Goal: Task Accomplishment & Management: Complete application form

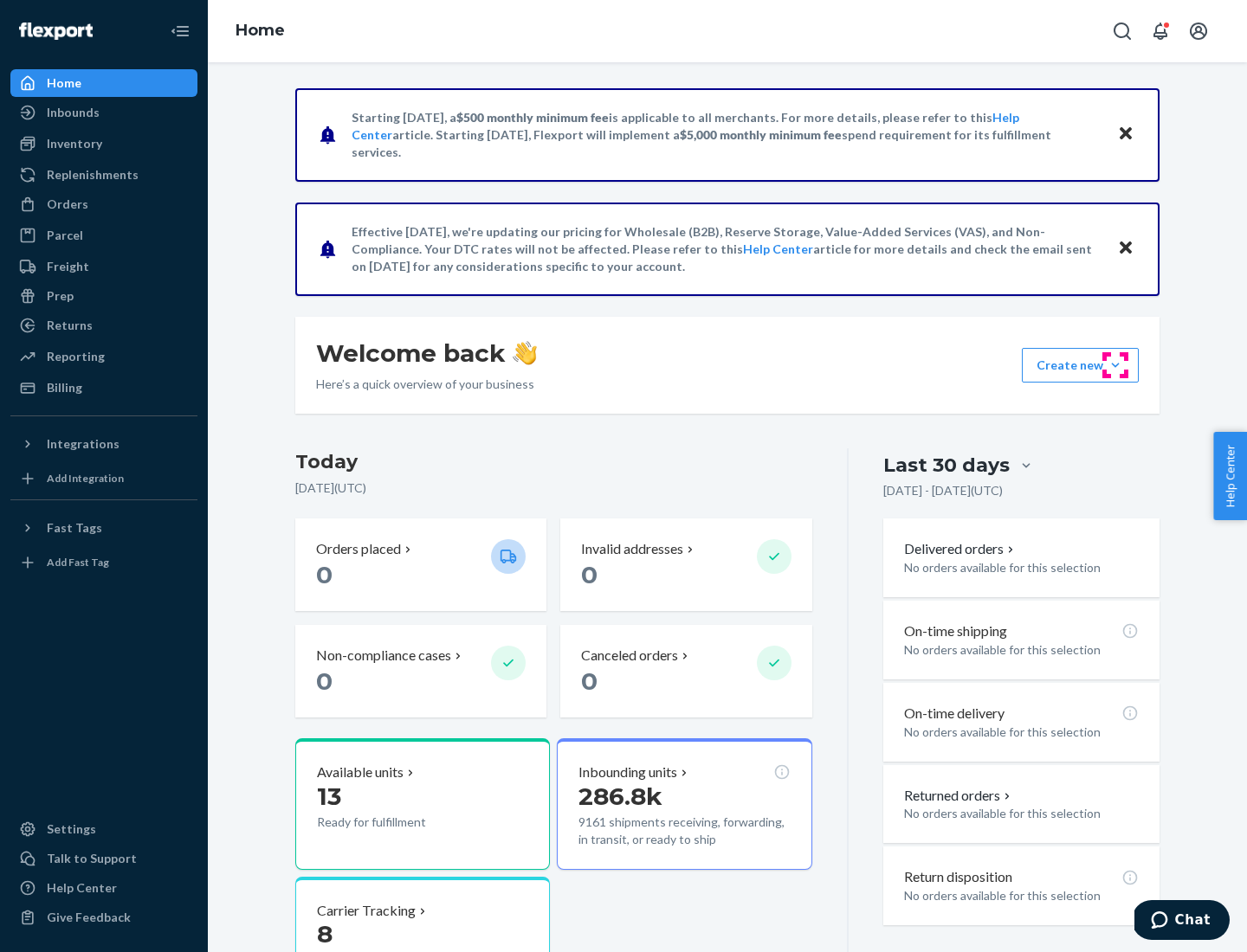
click at [1116, 365] on button "Create new Create new inbound Create new order Create new product" at bounding box center [1080, 365] width 117 height 34
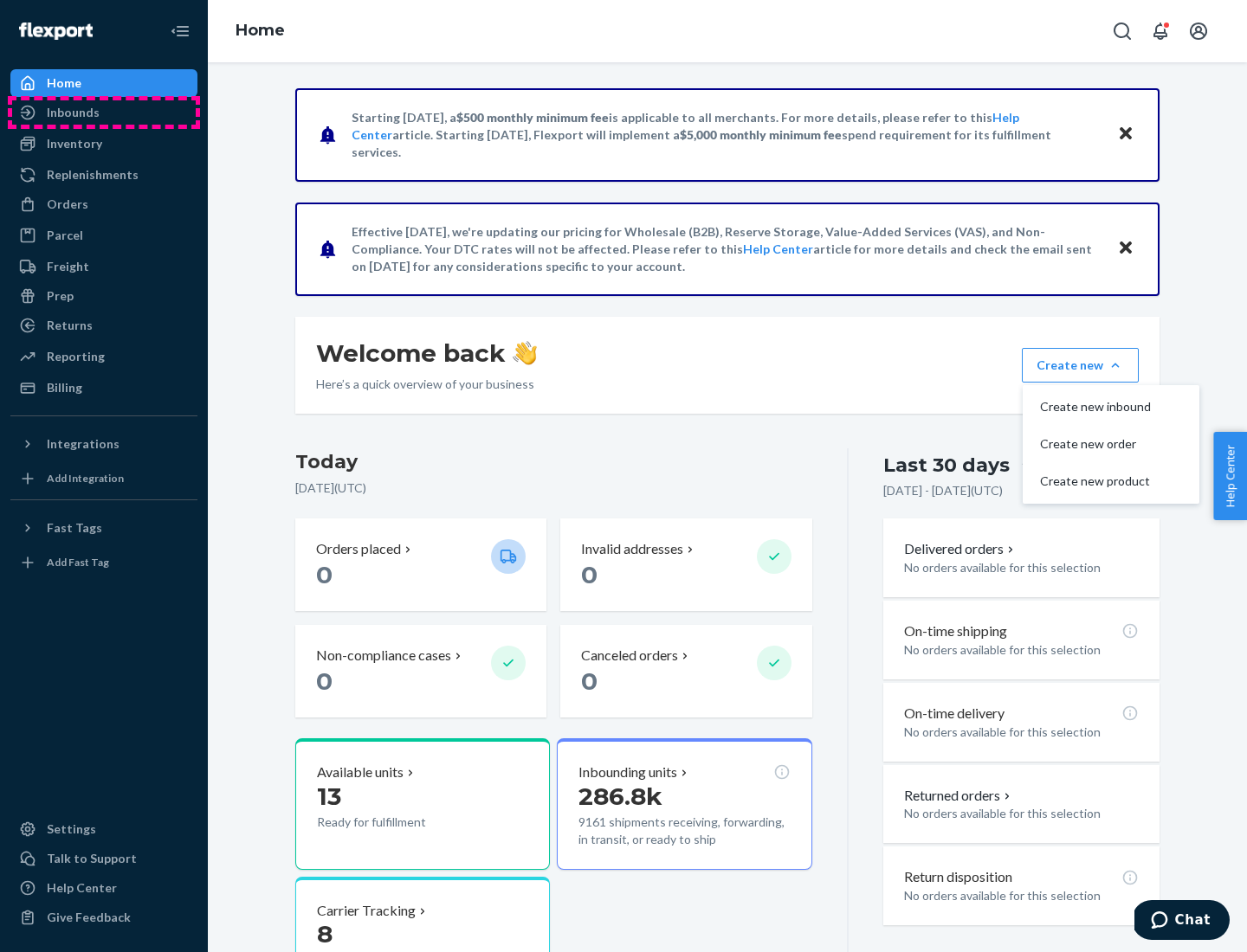
click at [104, 113] on div "Inbounds" at bounding box center [104, 112] width 183 height 24
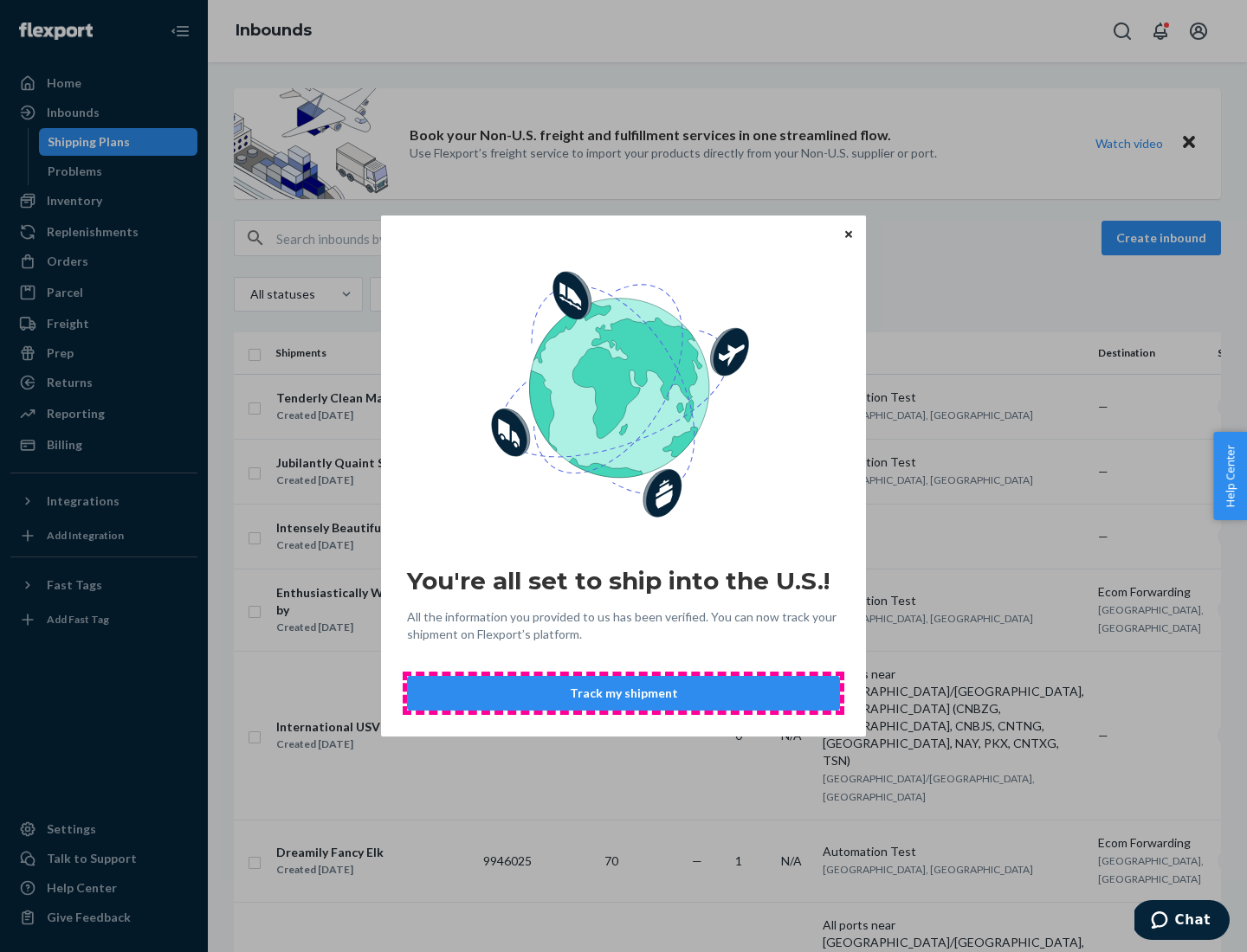
click at [624, 694] on button "Track my shipment" at bounding box center [624, 693] width 433 height 34
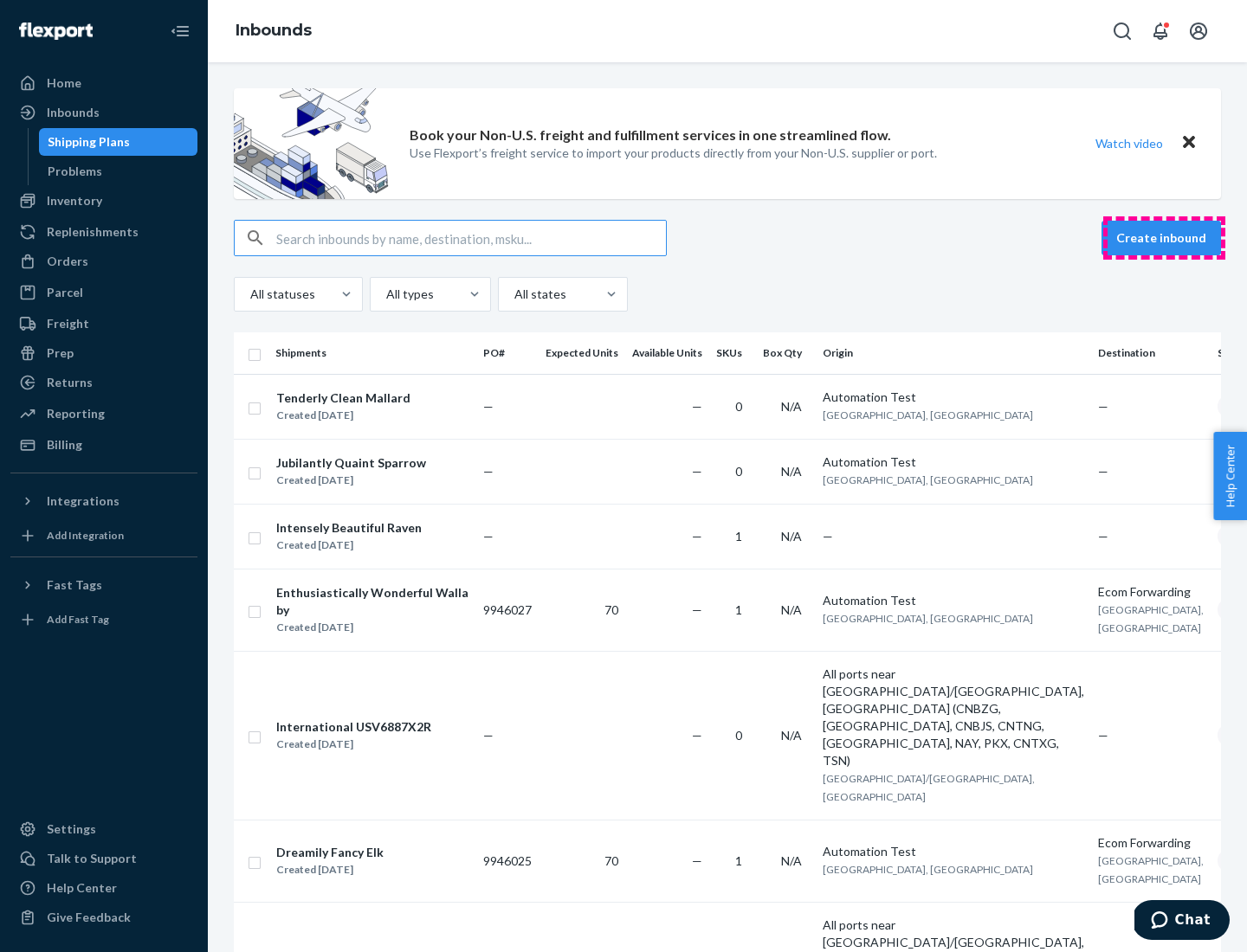
click at [1164, 238] on button "Create inbound" at bounding box center [1161, 237] width 120 height 34
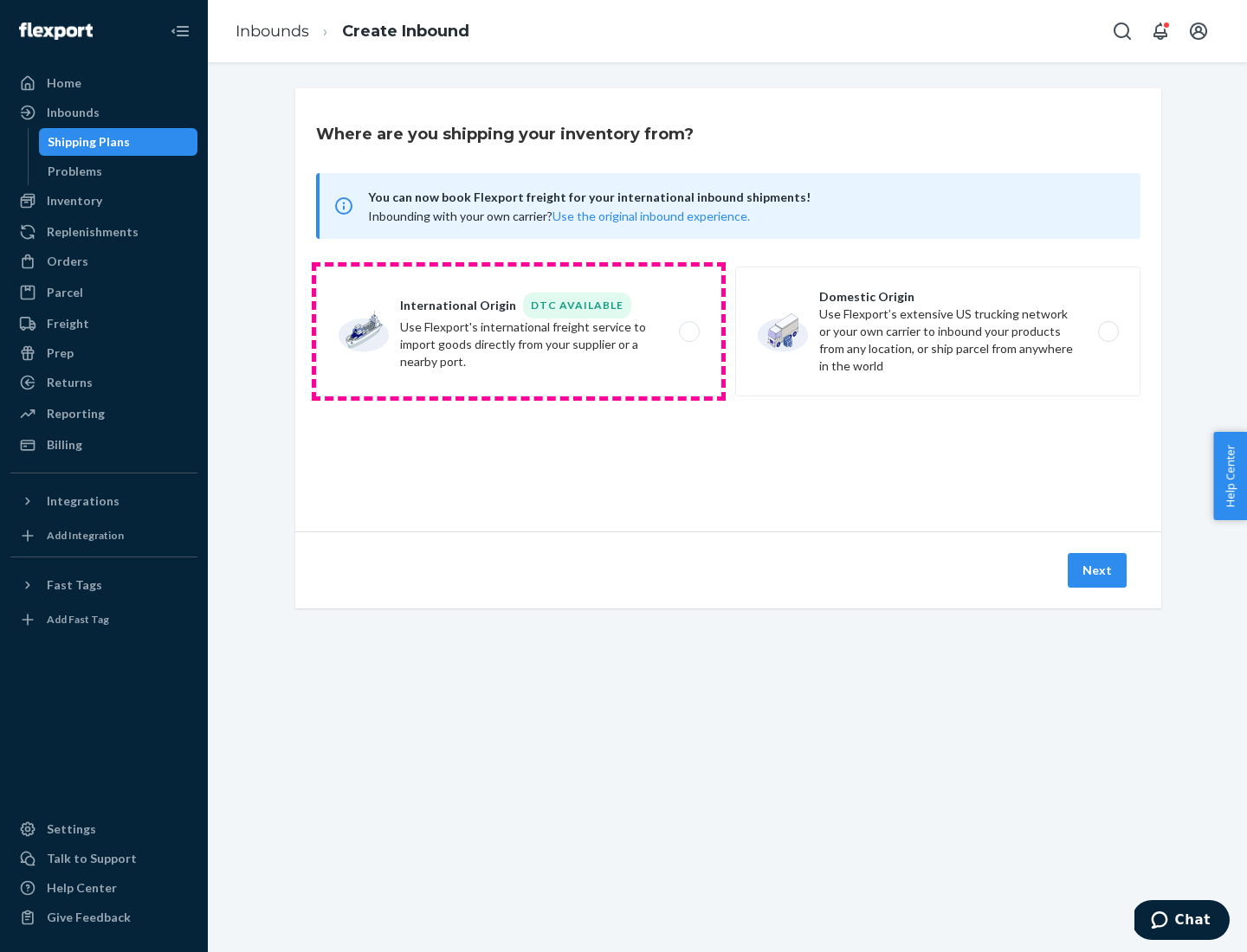
click at [519, 331] on label "International Origin DTC Available Use Flexport's international freight service…" at bounding box center [519, 331] width 406 height 130
click at [689, 331] on input "International Origin DTC Available Use Flexport's international freight service…" at bounding box center [694, 331] width 11 height 11
radio input "true"
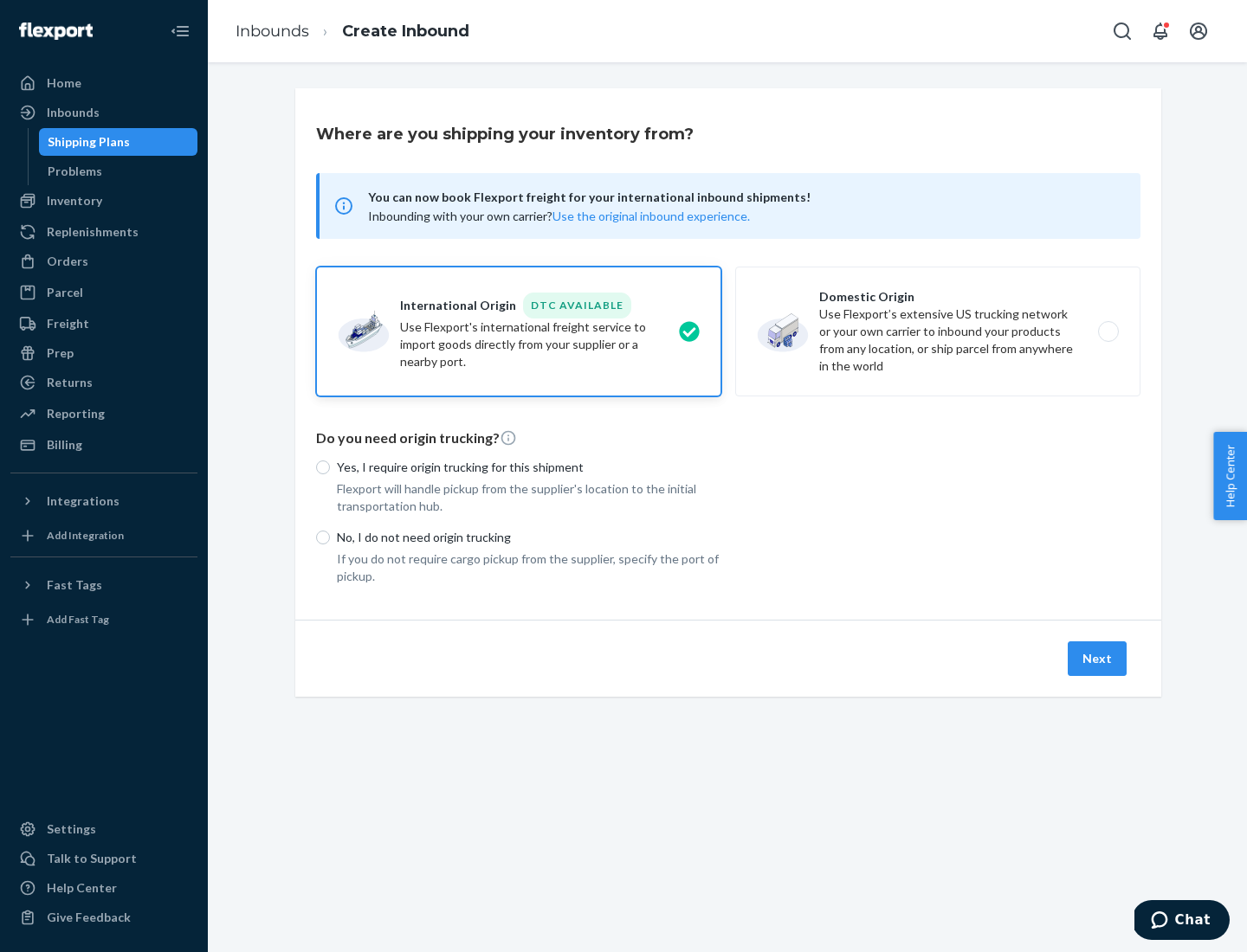
click at [529, 537] on p "No, I do not need origin trucking" at bounding box center [529, 538] width 385 height 18
click at [330, 537] on input "No, I do not need origin trucking" at bounding box center [323, 538] width 14 height 14
radio input "true"
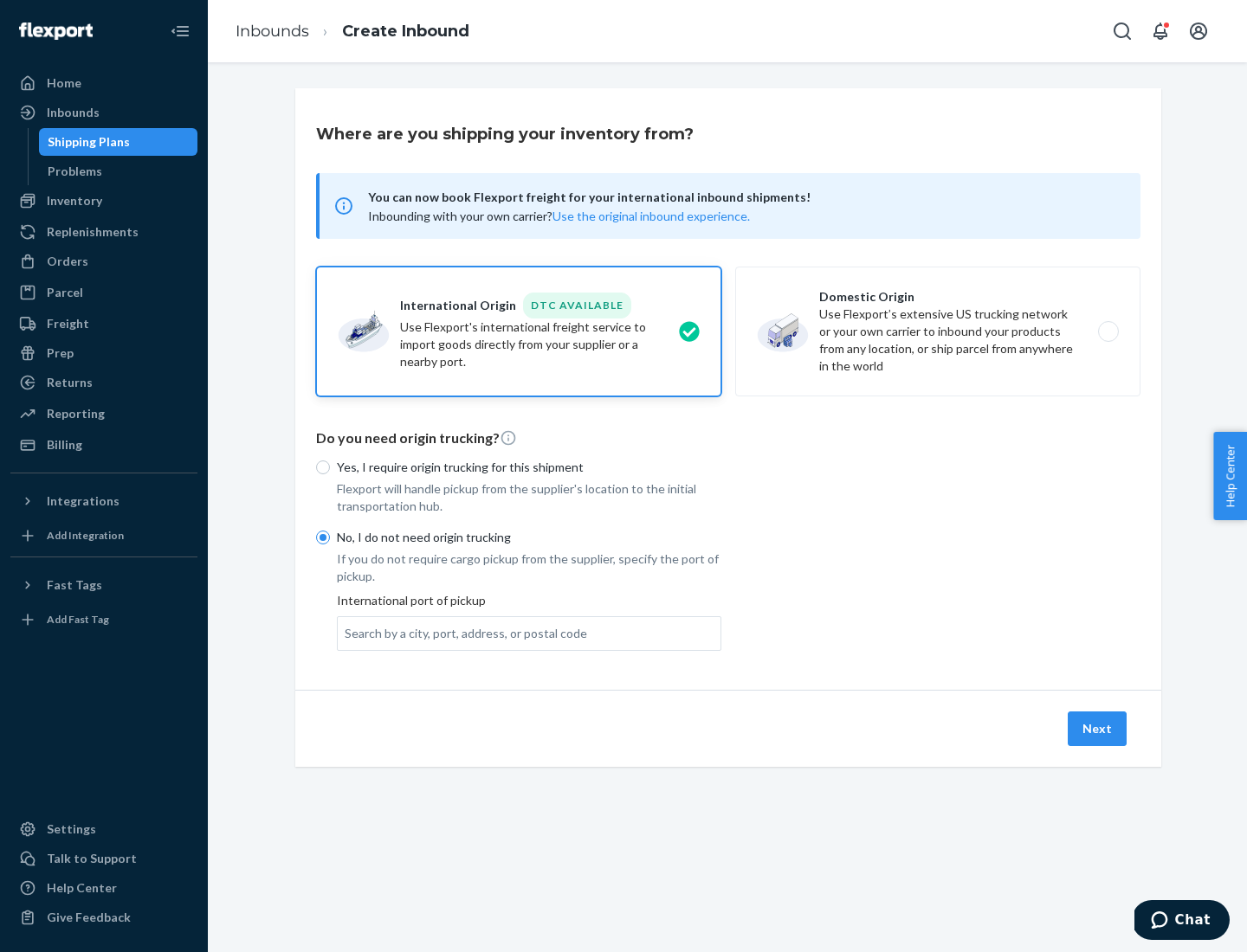
click at [461, 633] on div "Search by a city, port, address, or postal code" at bounding box center [466, 634] width 243 height 18
click at [347, 633] on input "Search by a city, port, address, or postal code" at bounding box center [346, 634] width 2 height 18
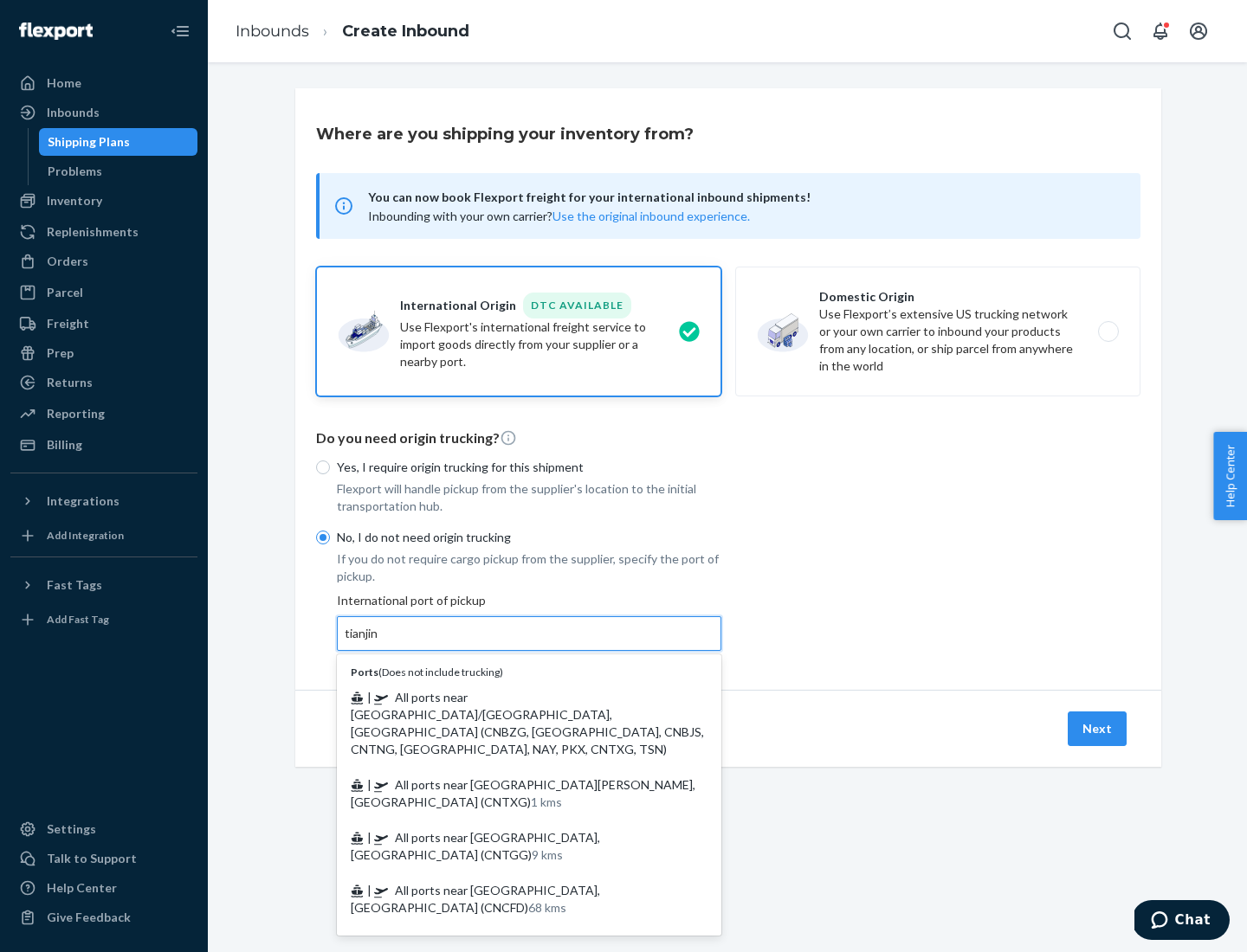
click at [511, 697] on span "| All ports near [GEOGRAPHIC_DATA]/[GEOGRAPHIC_DATA], [GEOGRAPHIC_DATA] (CNBZG,…" at bounding box center [527, 724] width 354 height 67
click at [380, 643] on input "tianjin" at bounding box center [362, 634] width 35 height 18
type input "All ports near [GEOGRAPHIC_DATA]/[GEOGRAPHIC_DATA], [GEOGRAPHIC_DATA] (CNBZG, […"
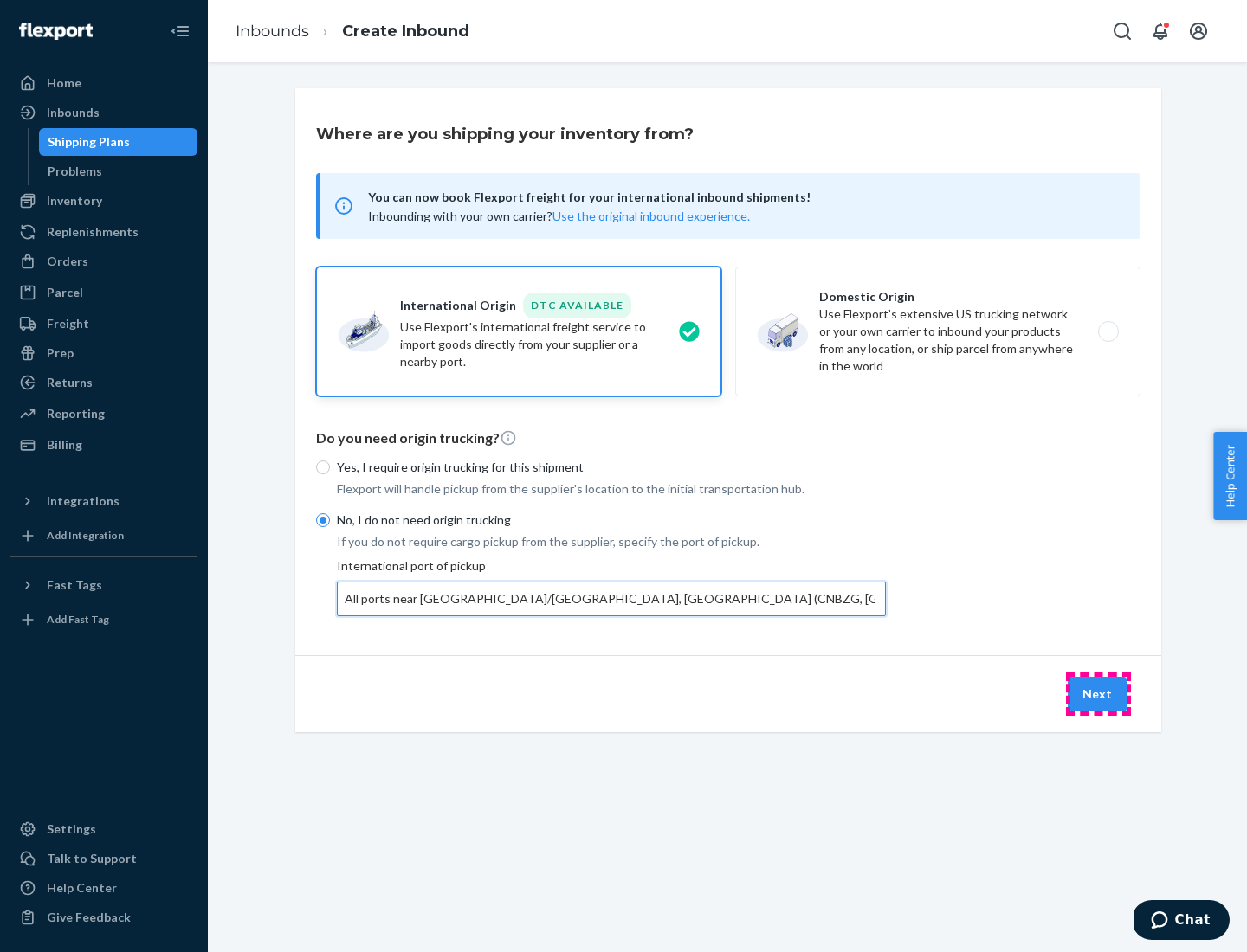
click at [1098, 694] on button "Next" at bounding box center [1097, 694] width 59 height 34
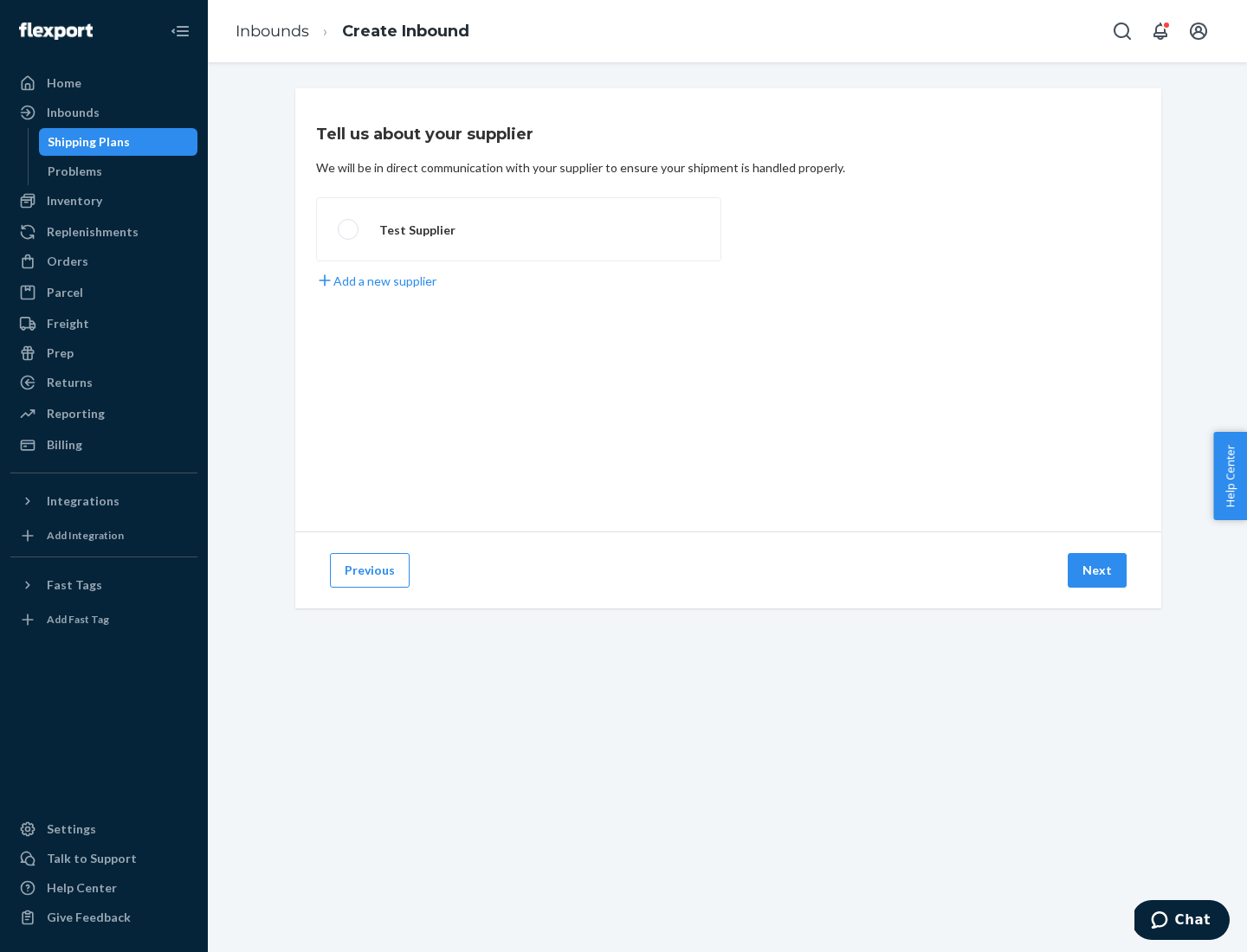
click at [519, 229] on label "Test Supplier" at bounding box center [519, 229] width 406 height 64
click at [349, 229] on input "Test Supplier" at bounding box center [343, 229] width 11 height 11
radio input "true"
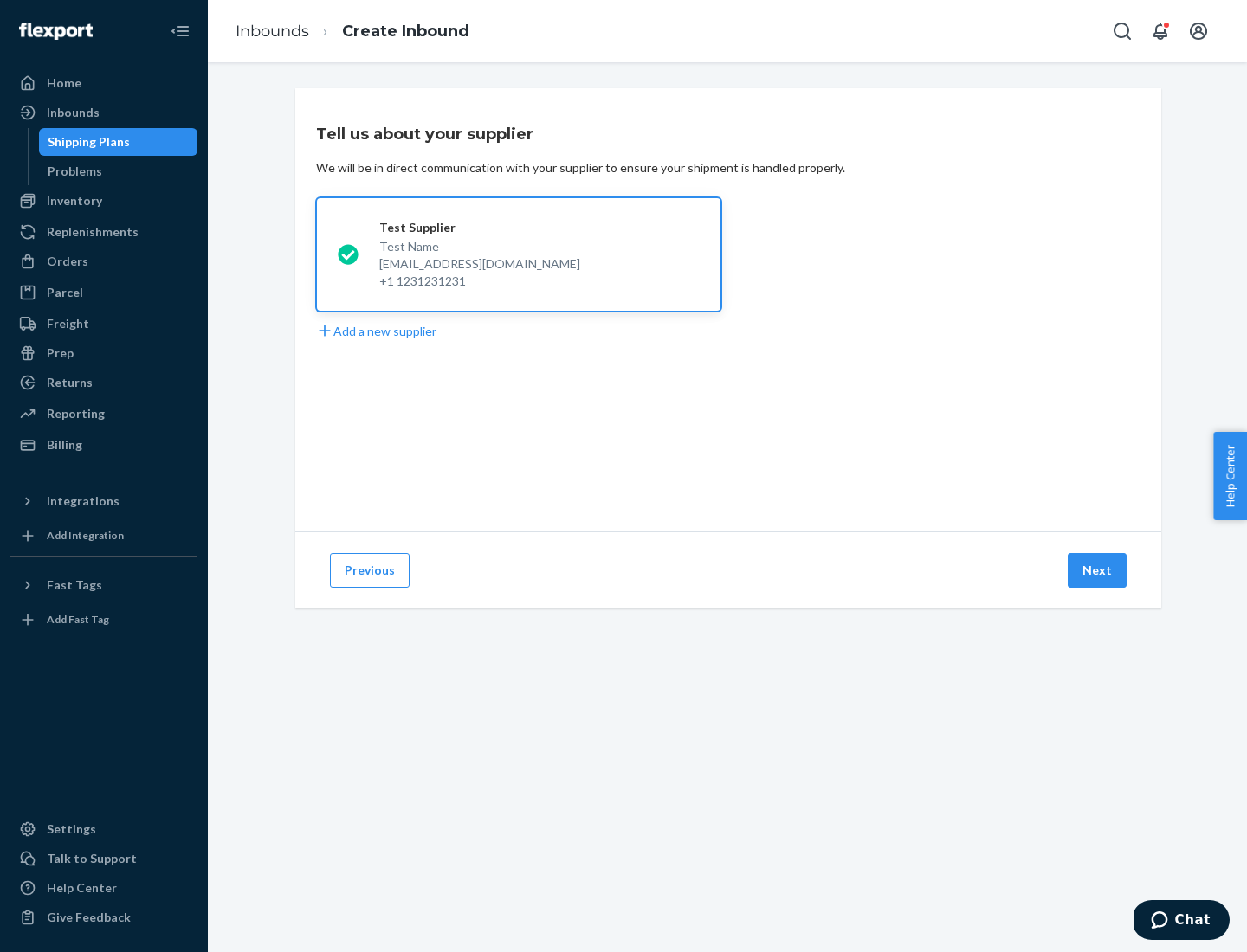
click at [1098, 570] on button "Next" at bounding box center [1097, 569] width 59 height 34
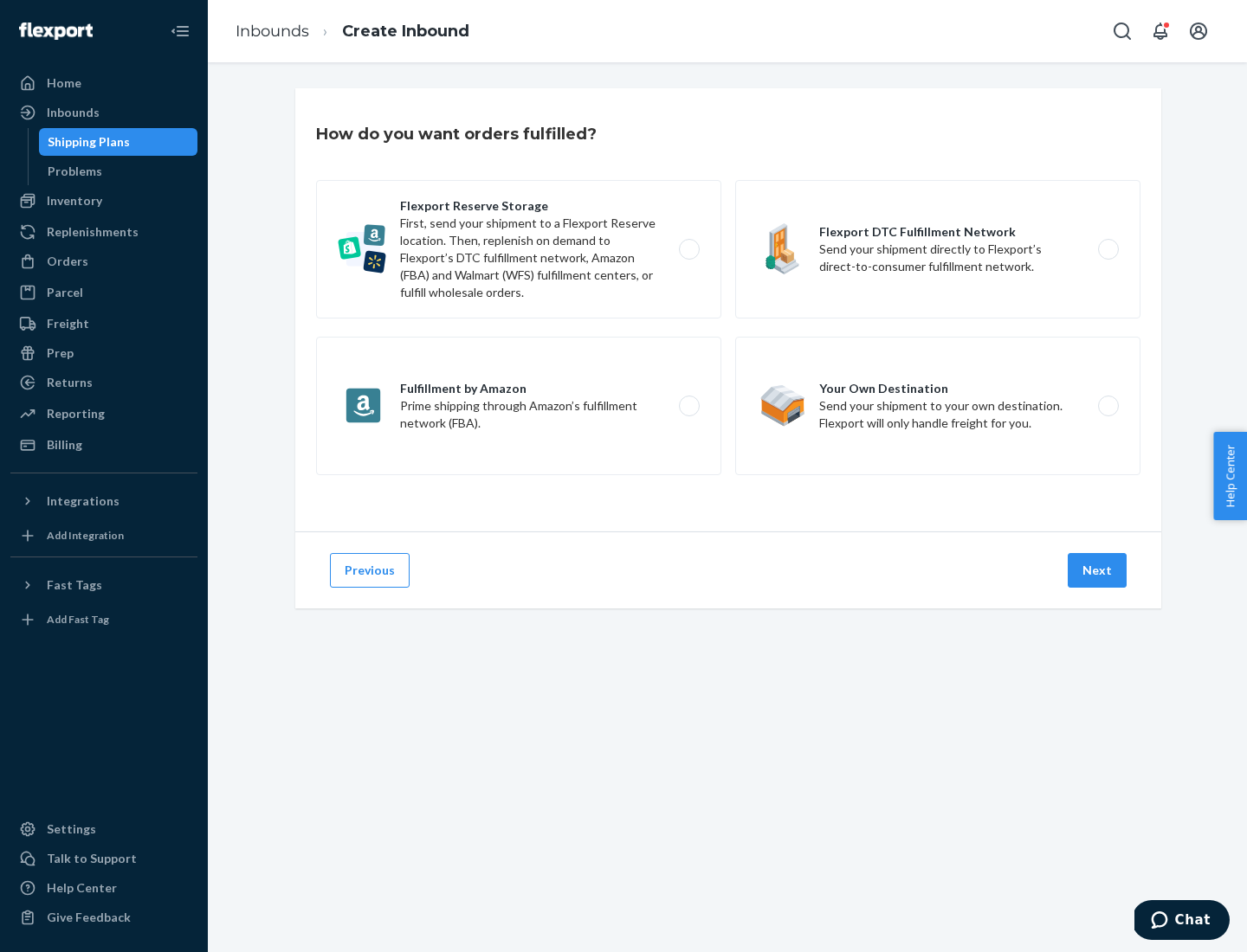
click at [519, 249] on label "Flexport Reserve Storage First, send your shipment to a Flexport Reserve locati…" at bounding box center [519, 249] width 406 height 138
click at [689, 249] on input "Flexport Reserve Storage First, send your shipment to a Flexport Reserve locati…" at bounding box center [694, 249] width 11 height 11
radio input "true"
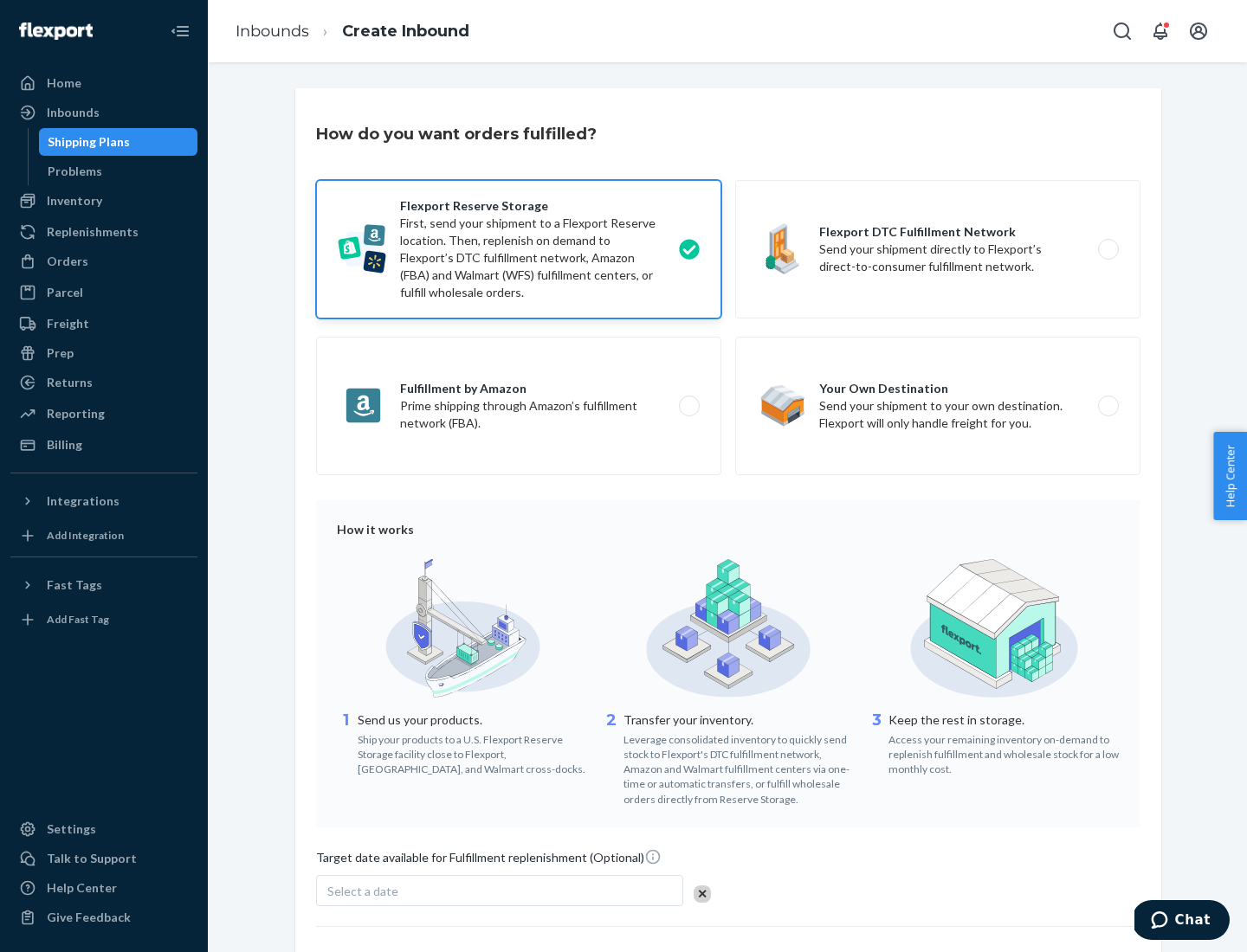
scroll to position [142, 0]
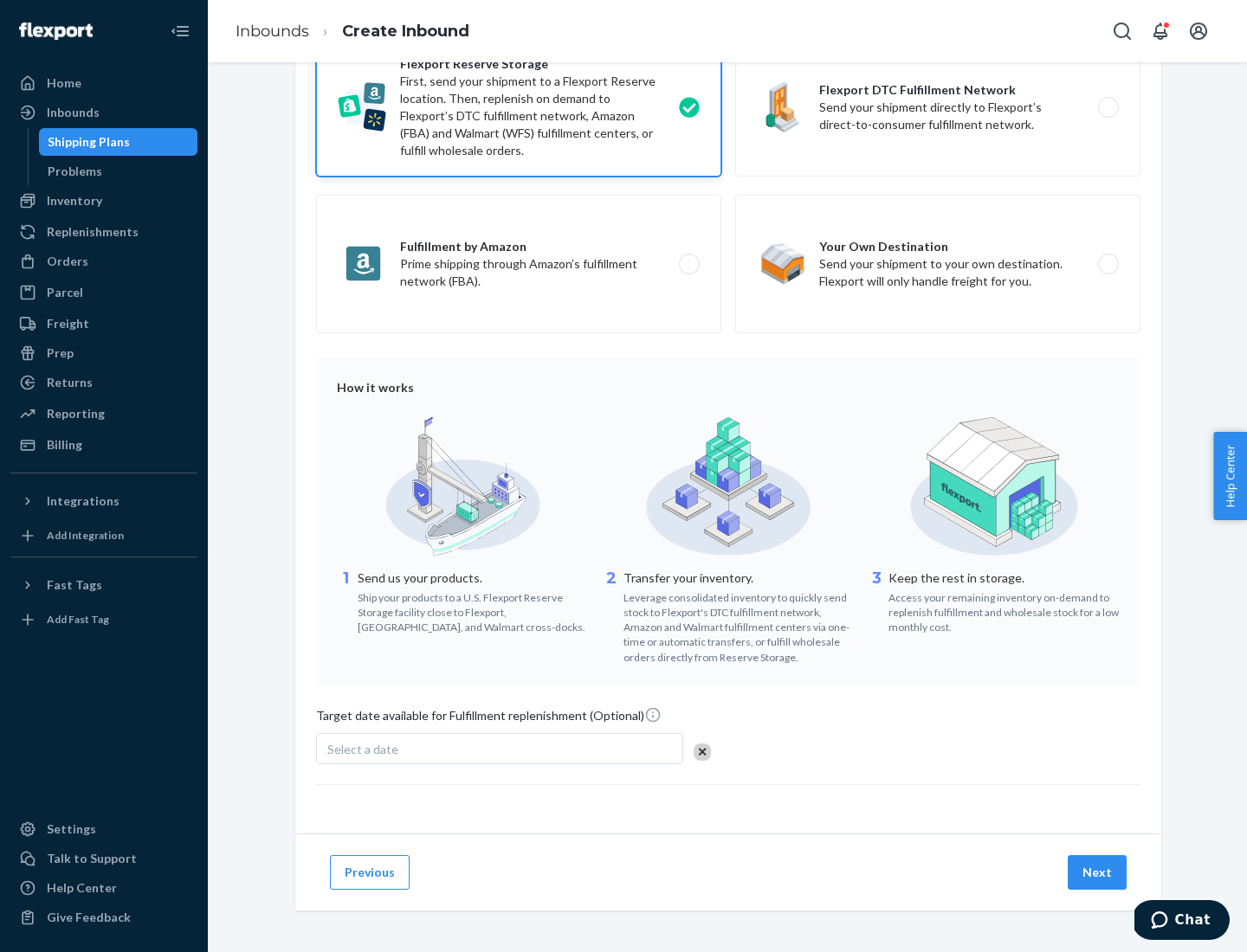
click at [1098, 872] on button "Next" at bounding box center [1097, 872] width 59 height 34
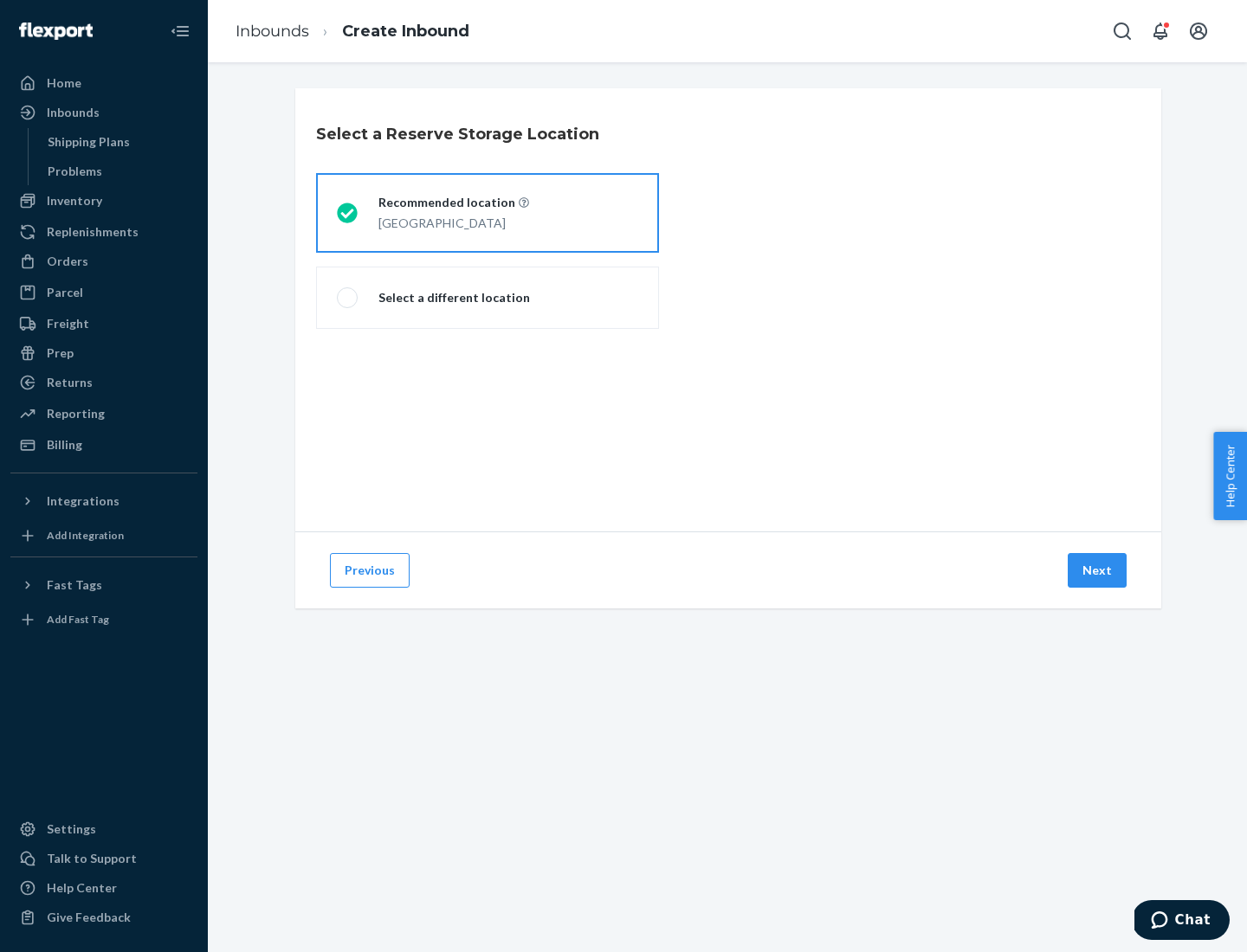
click at [488, 213] on div "[GEOGRAPHIC_DATA]" at bounding box center [453, 222] width 151 height 21
click at [348, 213] on input "Recommended location [GEOGRAPHIC_DATA]" at bounding box center [342, 213] width 11 height 11
click at [1098, 570] on button "Next" at bounding box center [1097, 569] width 59 height 34
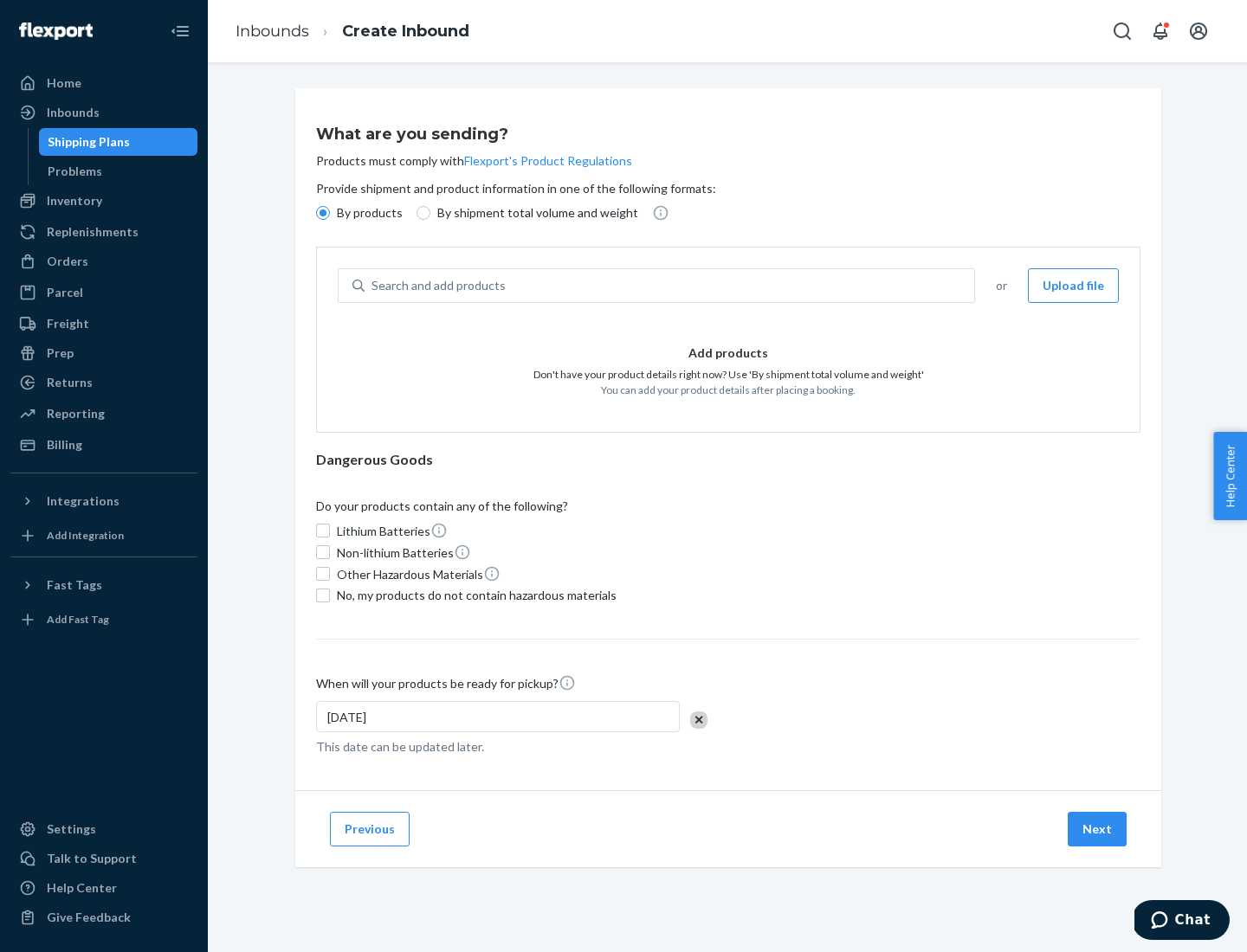
click at [670, 286] on div "Search and add products" at bounding box center [668, 285] width 609 height 31
click at [373, 286] on input "Search and add products" at bounding box center [372, 286] width 2 height 18
click at [421, 213] on input "By shipment total volume and weight" at bounding box center [423, 213] width 14 height 14
radio input "true"
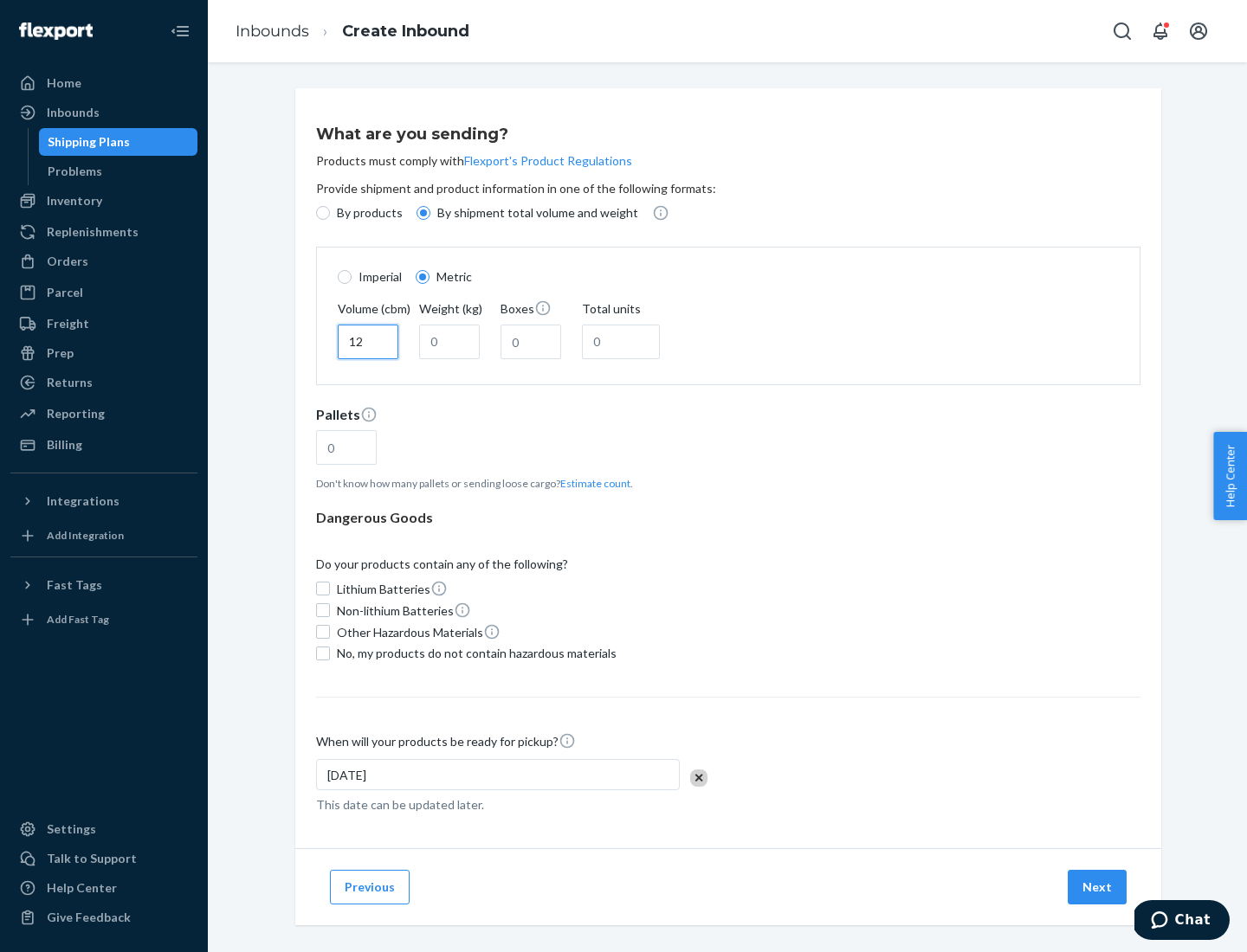
type input "12"
type input "22"
type input "222"
type input "121"
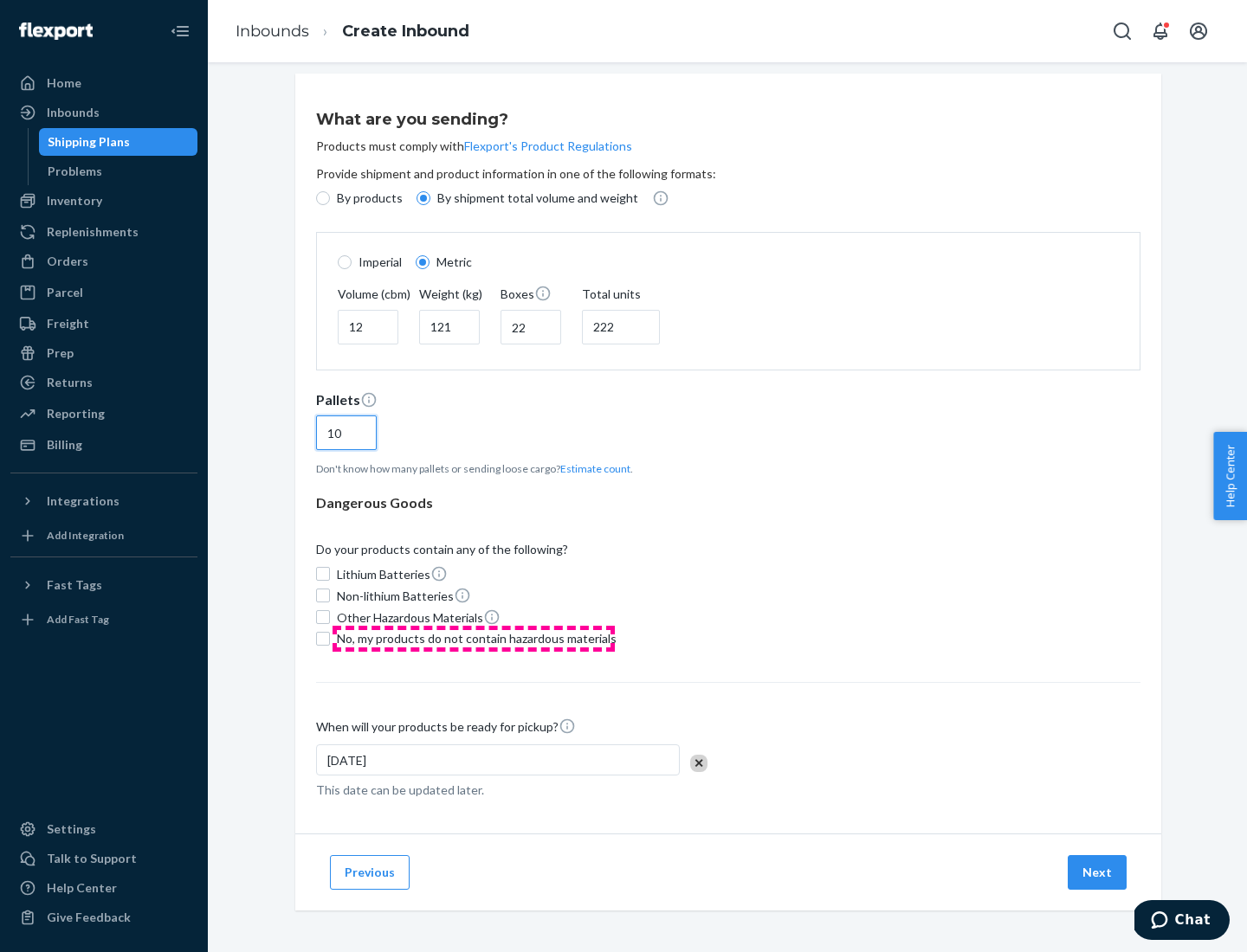
type input "10"
click at [474, 638] on span "No, my products do not contain hazardous materials" at bounding box center [476, 639] width 280 height 18
click at [330, 638] on input "No, my products do not contain hazardous materials" at bounding box center [323, 639] width 14 height 14
checkbox input "true"
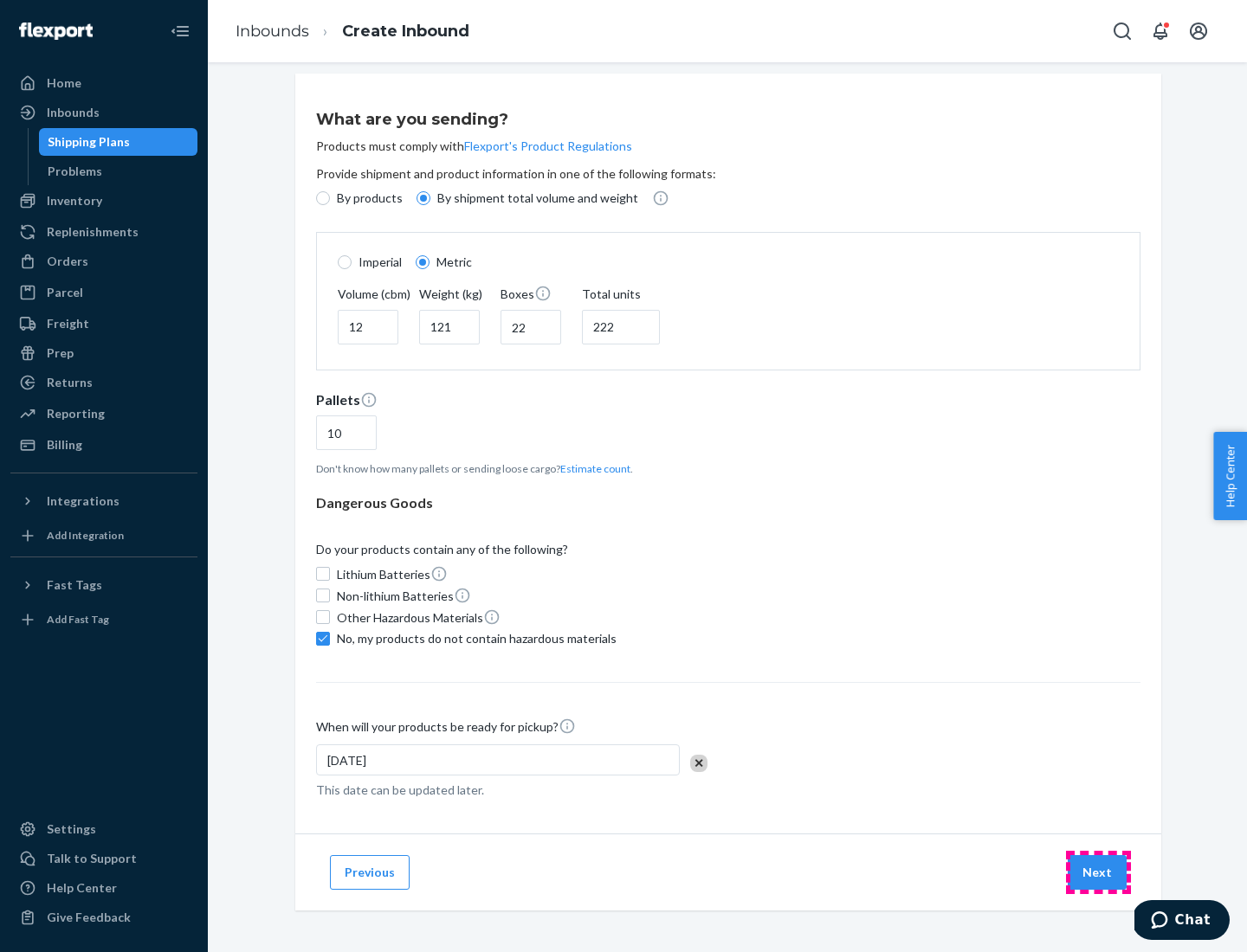
click at [1098, 872] on button "Next" at bounding box center [1097, 872] width 59 height 34
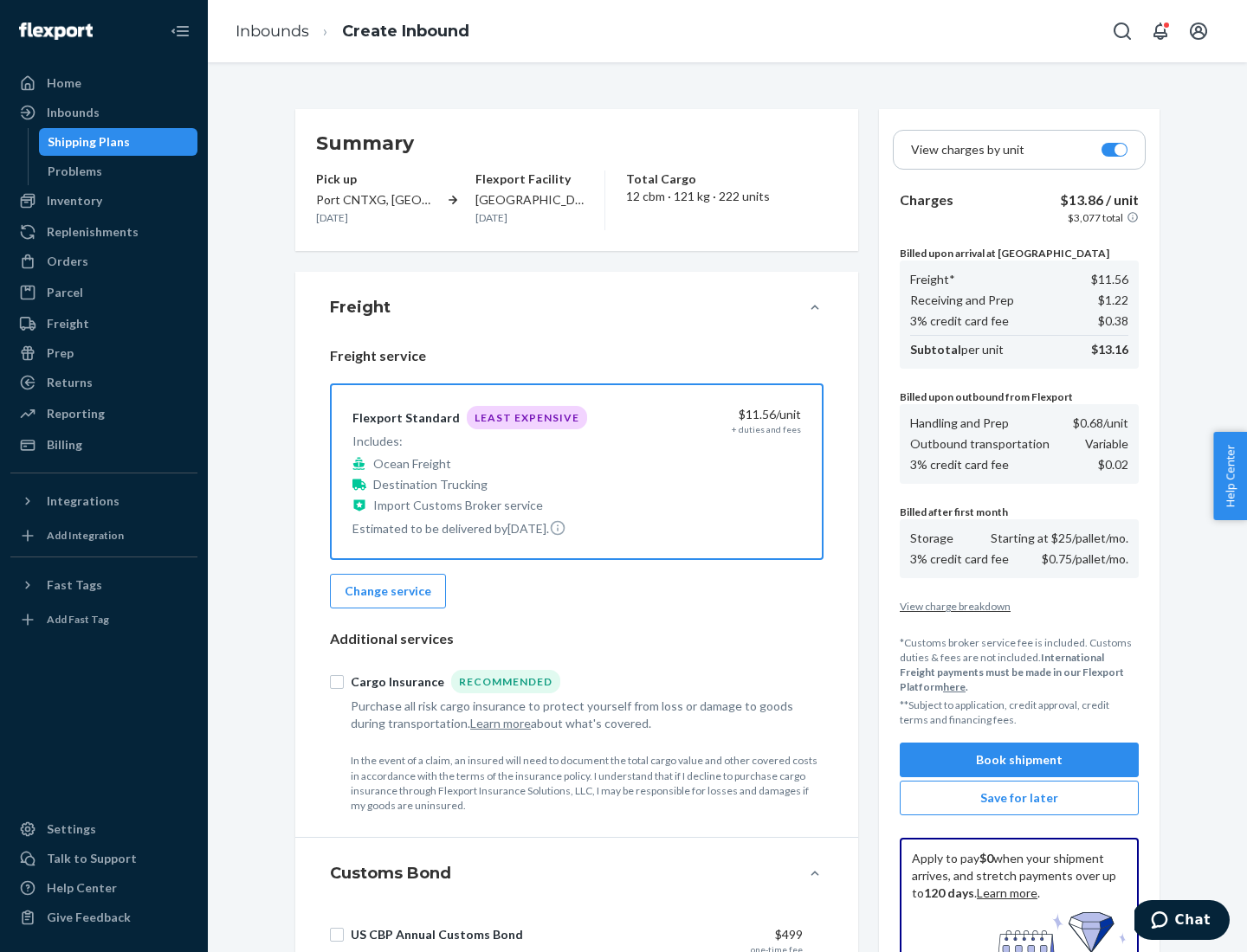
scroll to position [253, 0]
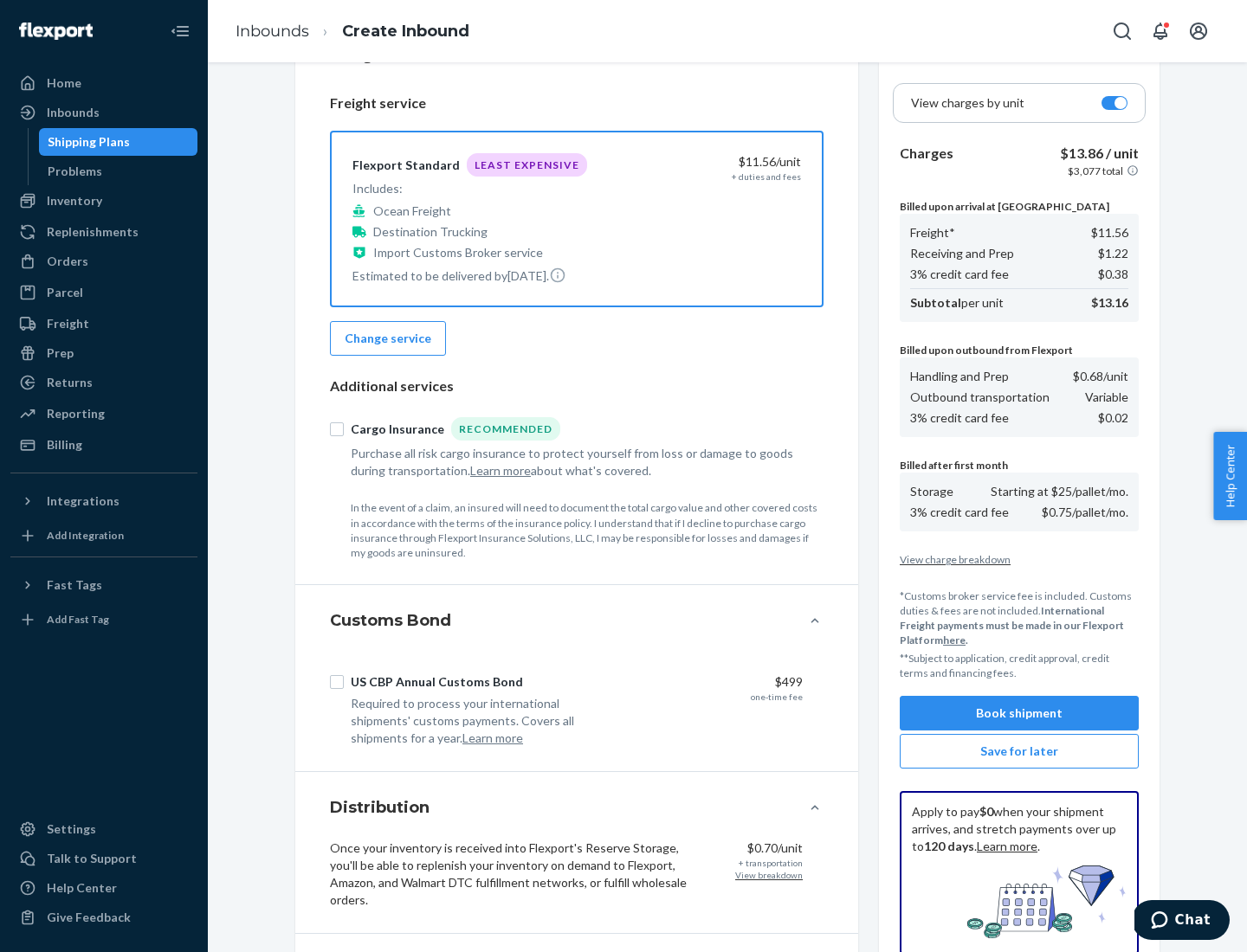
click at [1019, 713] on button "Book shipment" at bounding box center [1019, 713] width 239 height 34
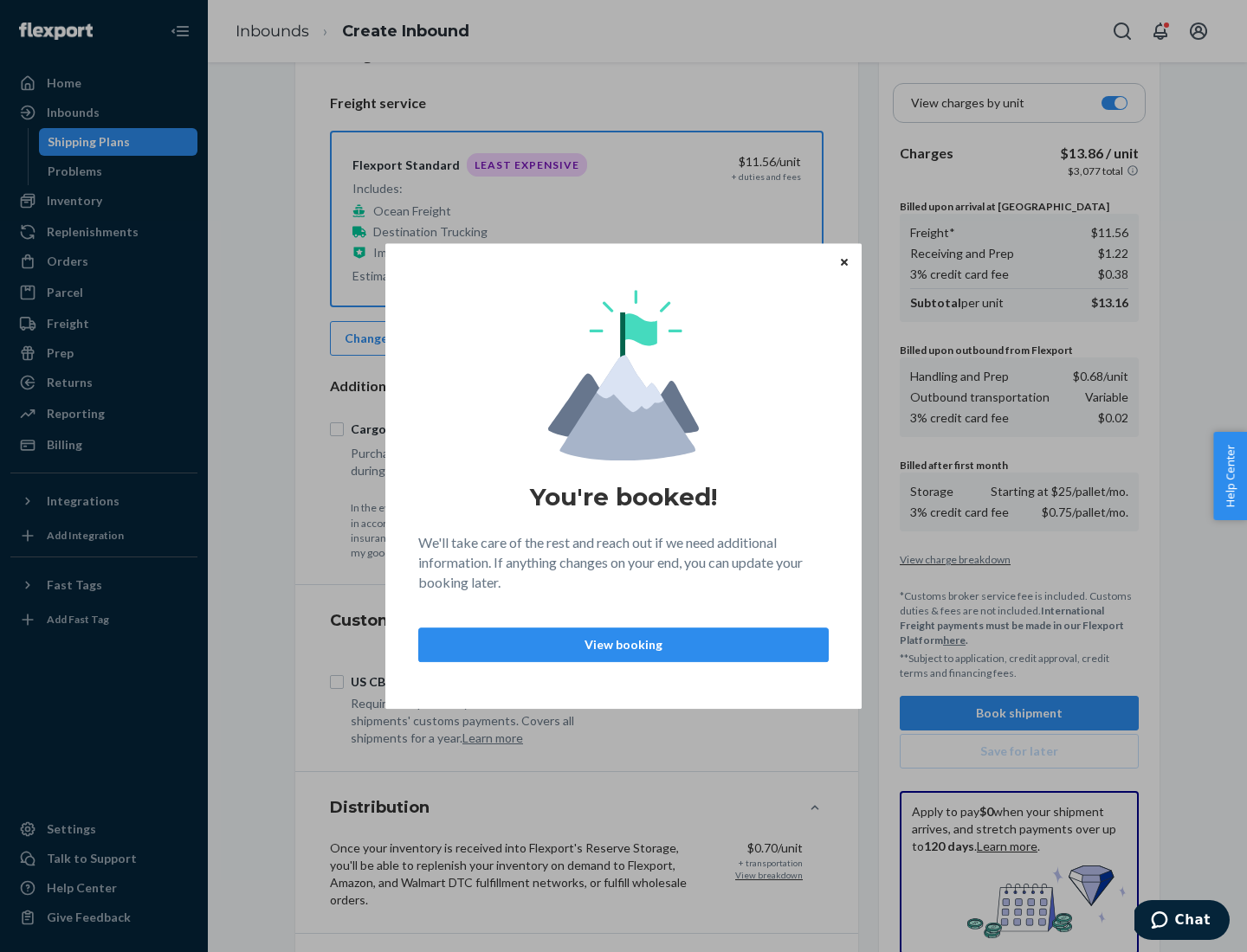
click at [624, 644] on p "View booking" at bounding box center [624, 645] width 381 height 18
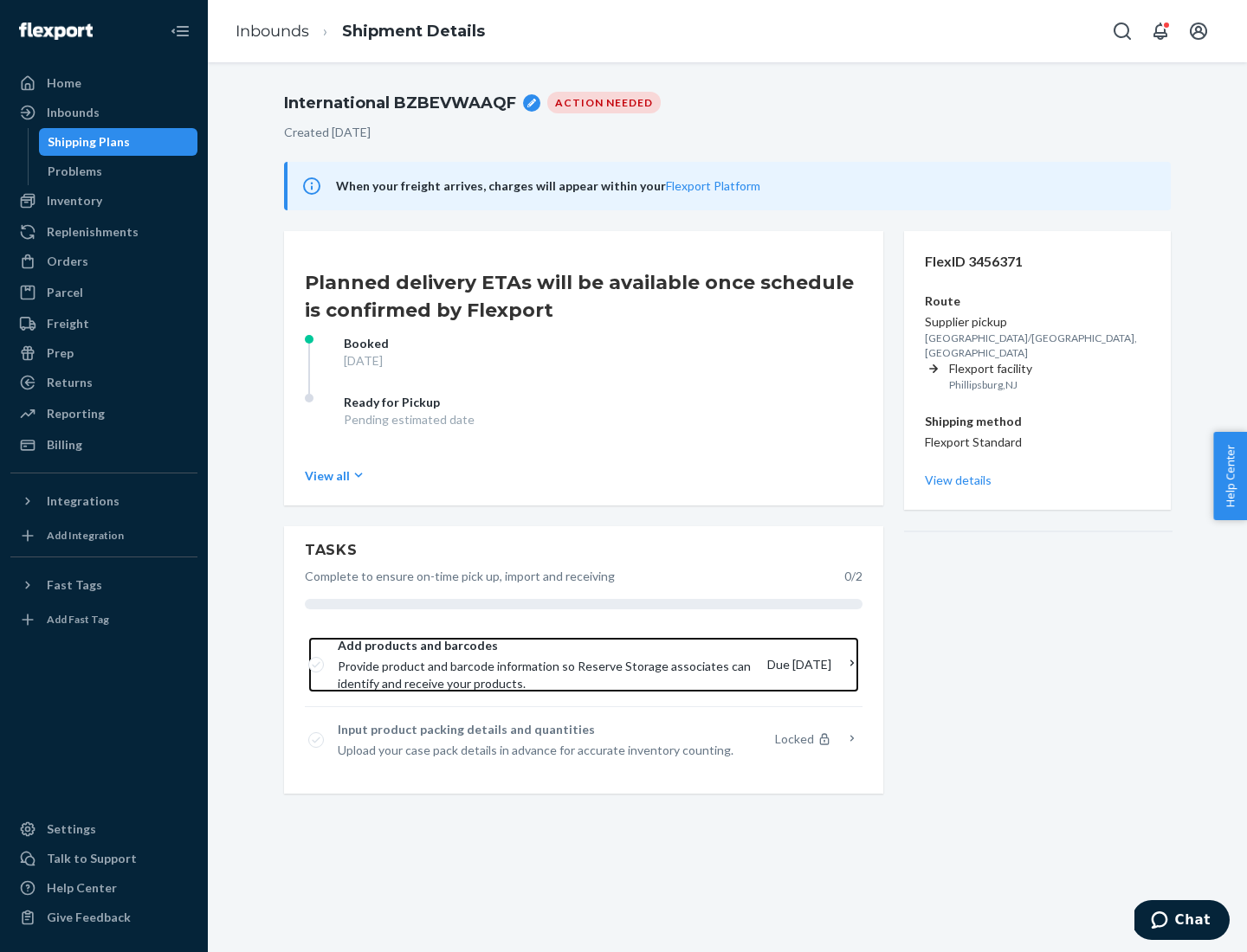
click at [548, 665] on span "Provide product and barcode information so Reserve Storage associates can ident…" at bounding box center [545, 674] width 415 height 34
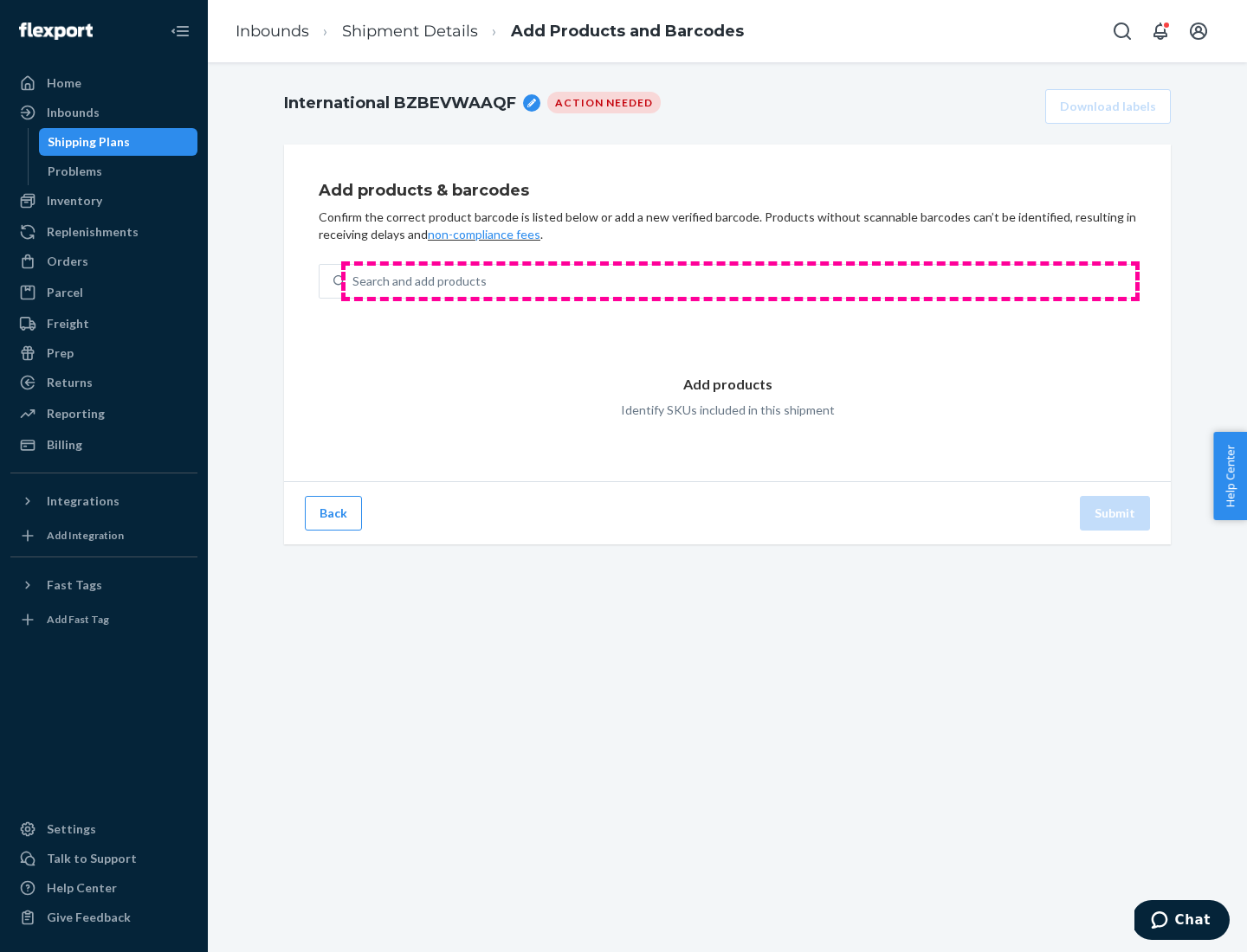
click at [741, 281] on div "Search and add products" at bounding box center [741, 280] width 790 height 31
click at [355, 281] on input "Search and add products" at bounding box center [354, 281] width 2 height 18
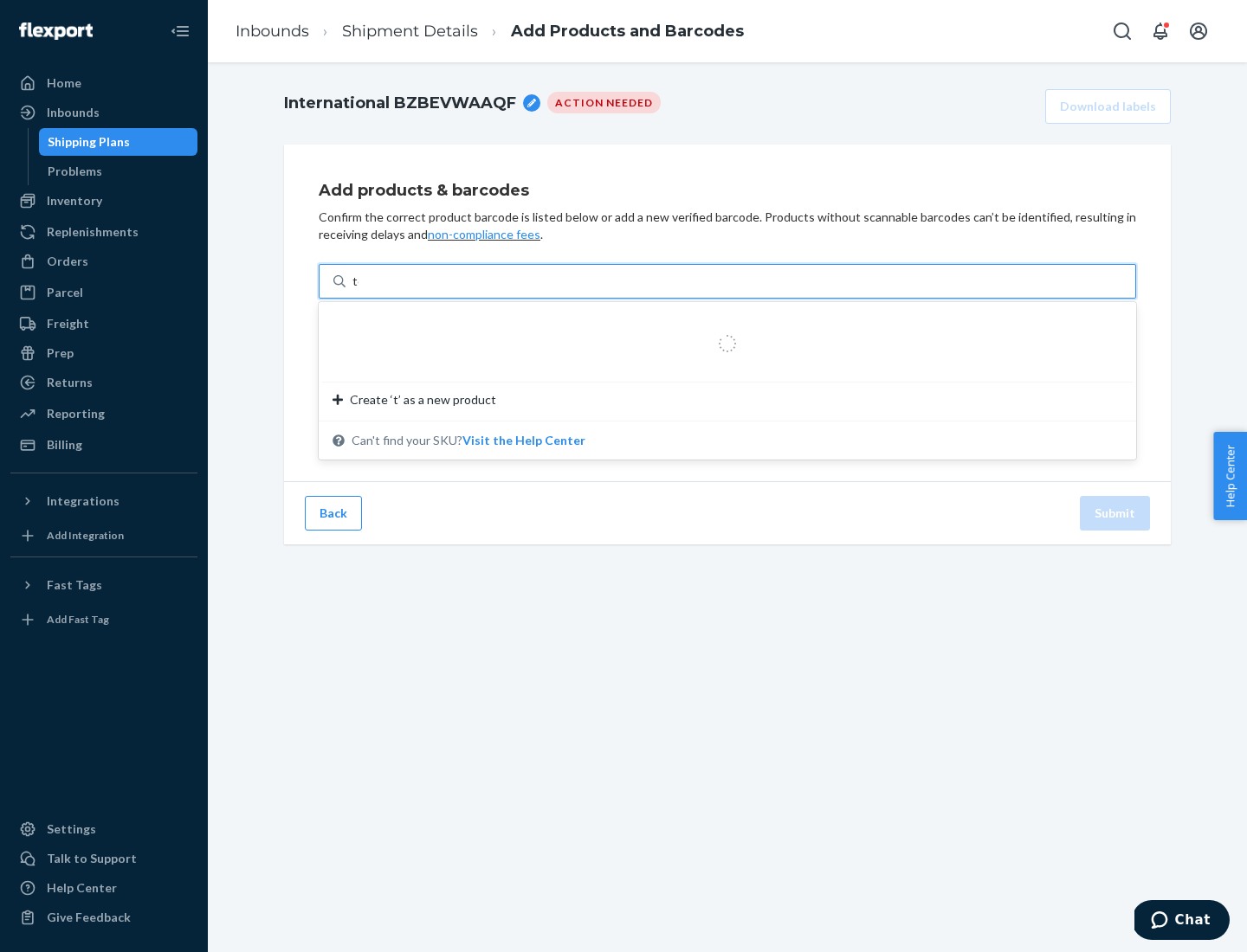
type input "test"
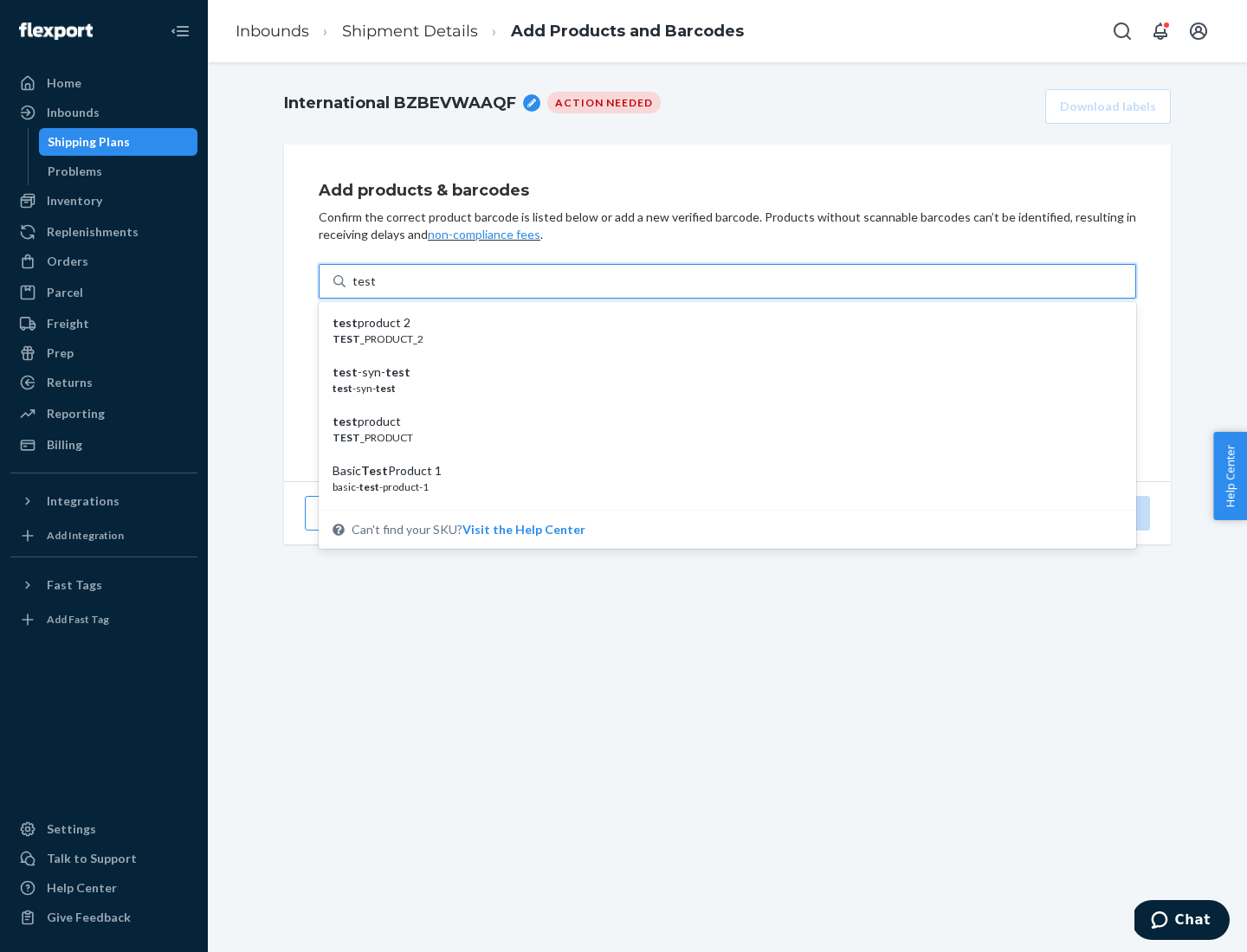
scroll to position [65, 0]
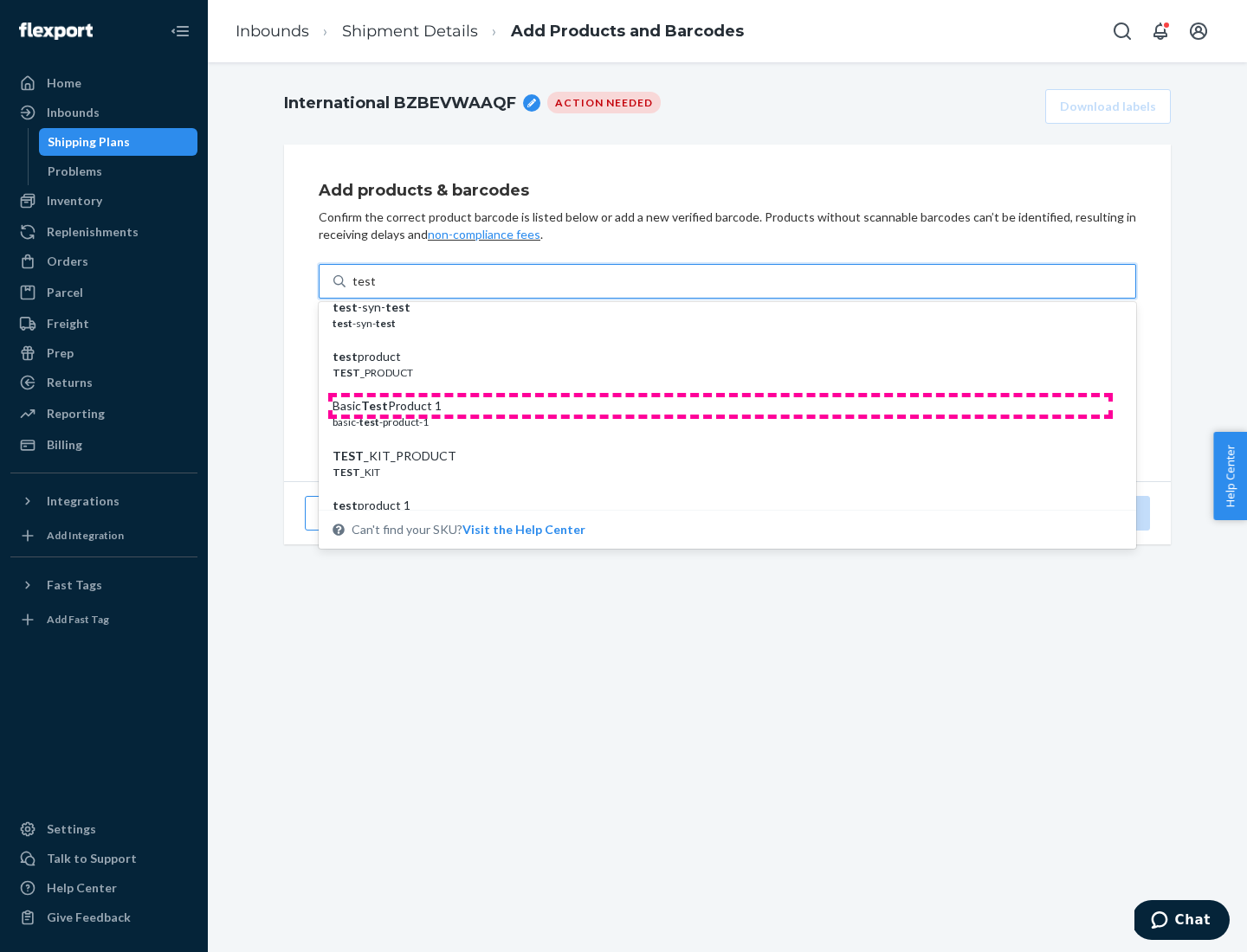
click at [721, 406] on div "Basic Test Product 1" at bounding box center [721, 406] width 776 height 18
click at [375, 290] on input "test" at bounding box center [364, 281] width 23 height 18
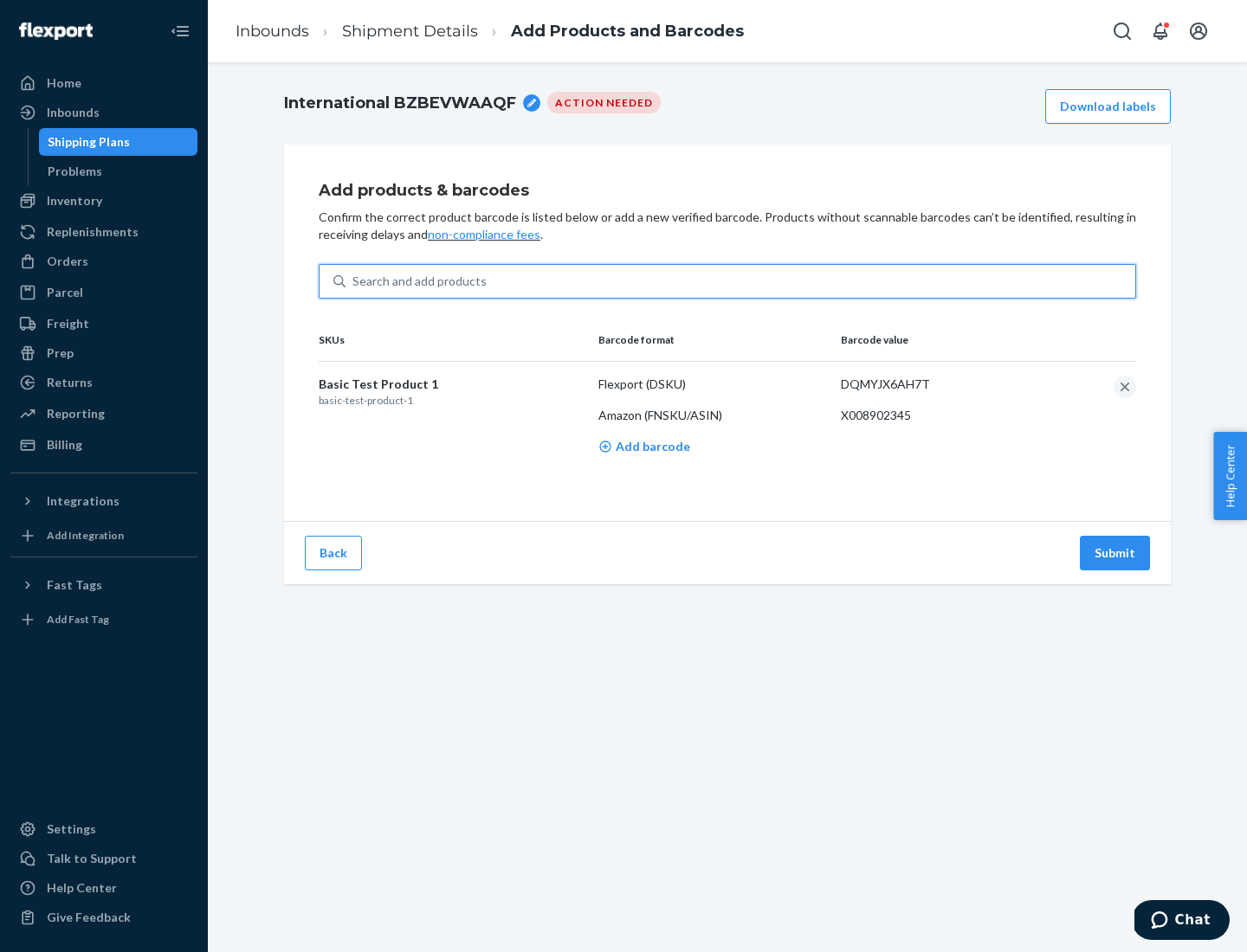
click at [1116, 553] on button "Submit" at bounding box center [1116, 553] width 71 height 34
